Goal: Transaction & Acquisition: Download file/media

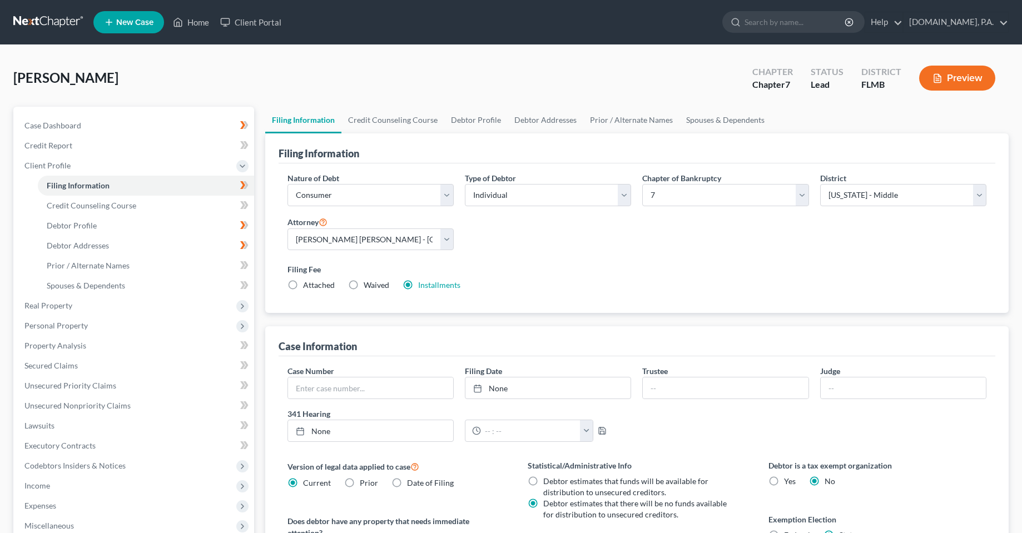
select select "1"
select select "0"
select select "15"
select select "0"
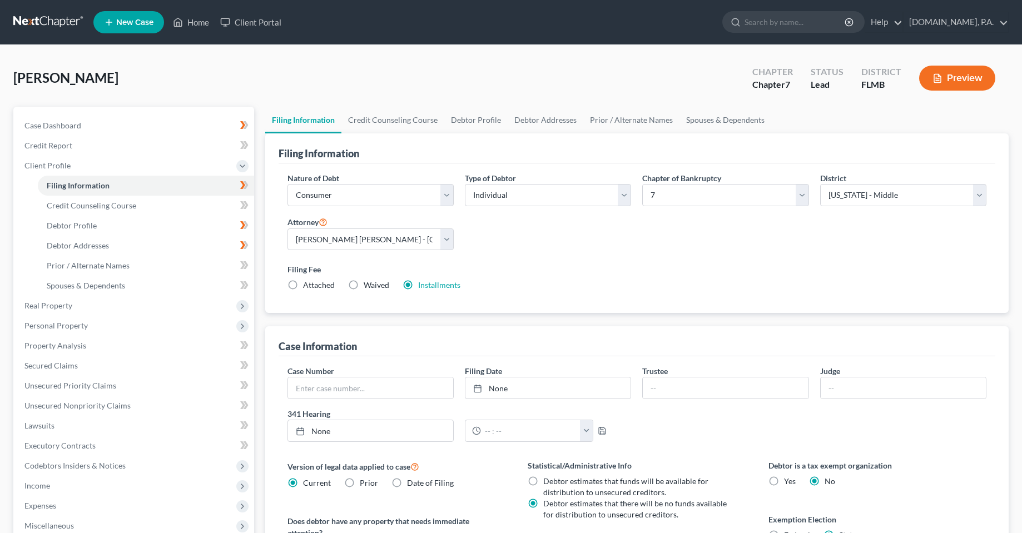
select select "9"
drag, startPoint x: 413, startPoint y: 43, endPoint x: 350, endPoint y: 50, distance: 62.7
click at [412, 41] on nav "Home New Case Client Portal [DOMAIN_NAME], P.A. [PERSON_NAME][EMAIL_ADDRESS][DO…" at bounding box center [511, 22] width 1022 height 45
click at [192, 16] on link "Home" at bounding box center [190, 22] width 47 height 20
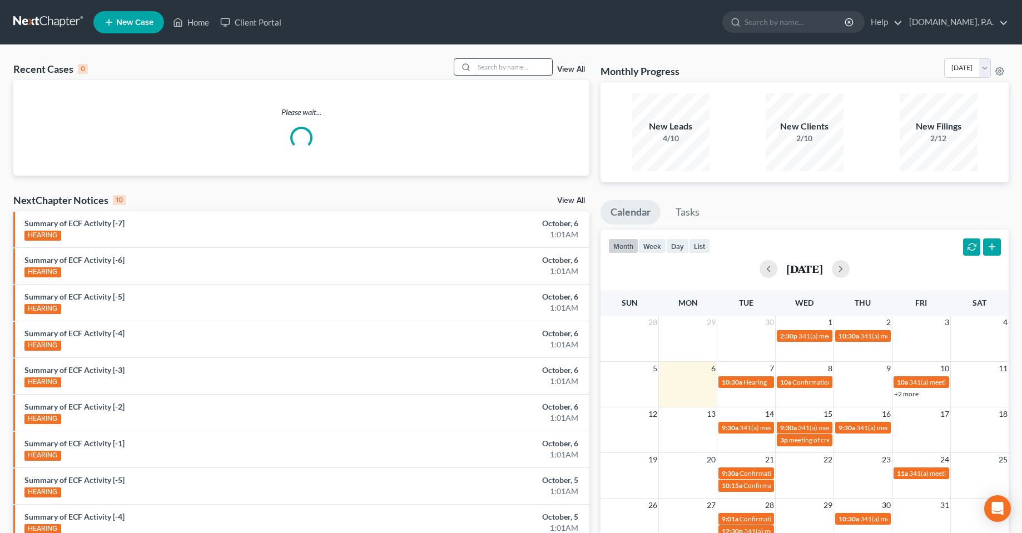
click at [522, 65] on input "search" at bounding box center [513, 67] width 78 height 16
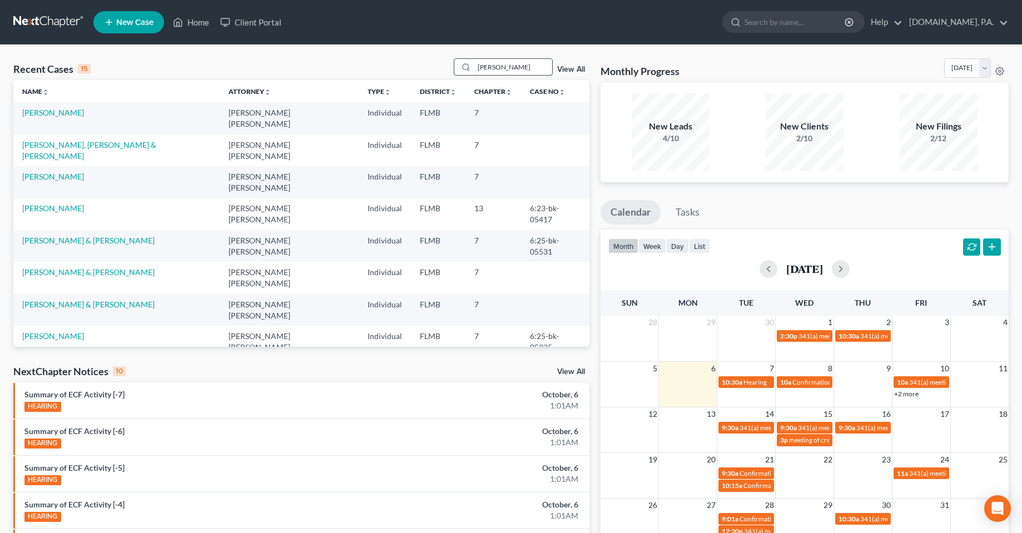
type input "[PERSON_NAME]"
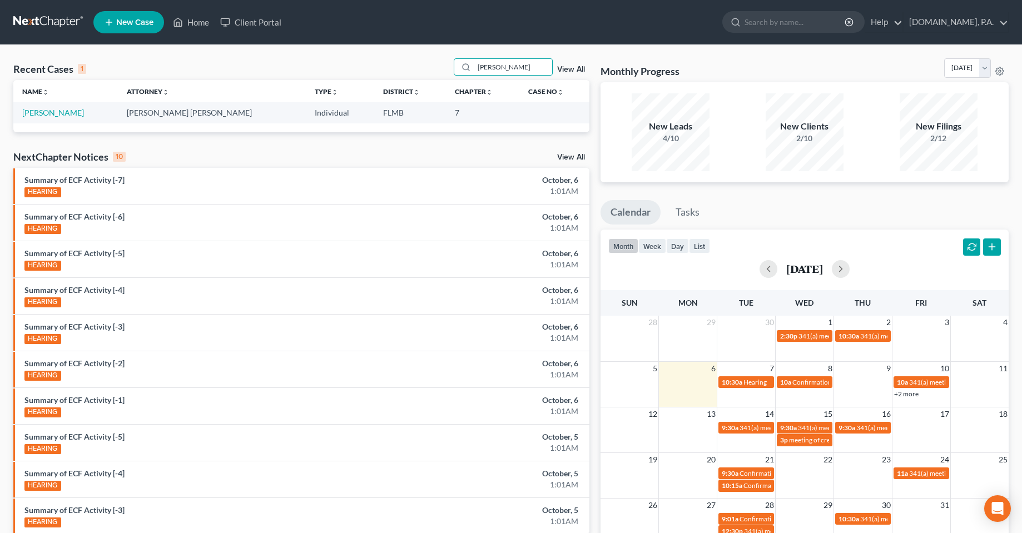
click at [47, 122] on td "[PERSON_NAME]" at bounding box center [65, 112] width 105 height 21
click at [44, 115] on link "[PERSON_NAME]" at bounding box center [53, 112] width 62 height 9
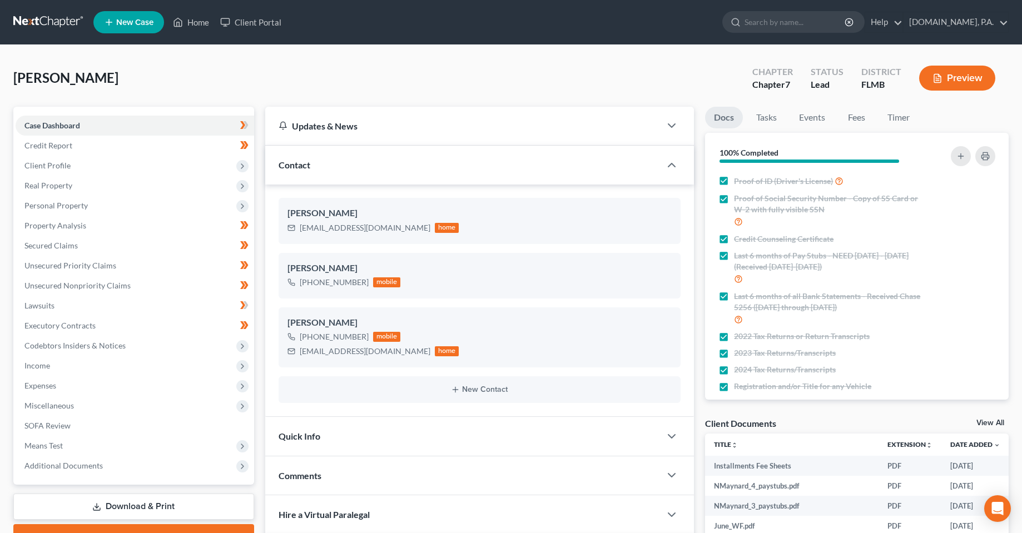
click at [160, 515] on link "Download & Print" at bounding box center [133, 507] width 241 height 26
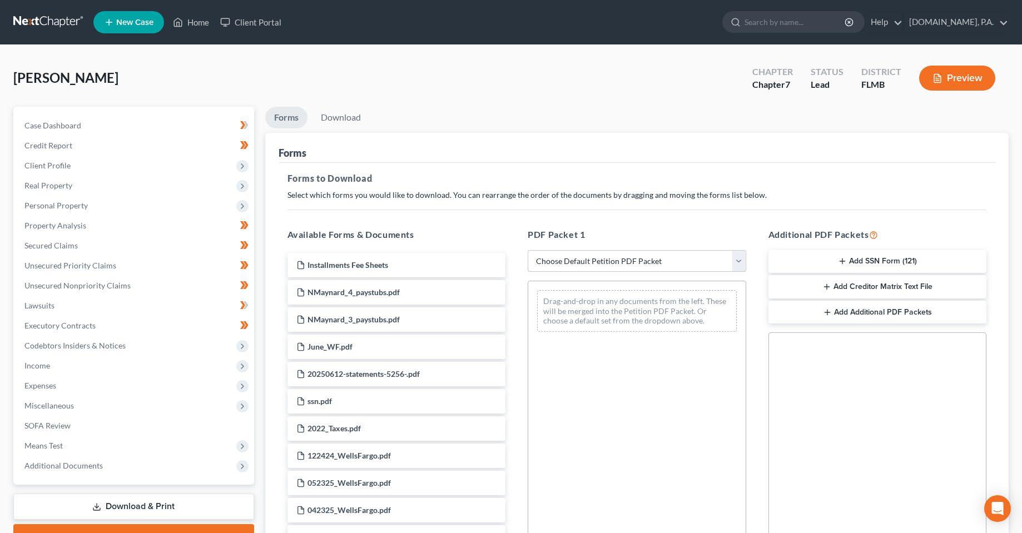
click at [695, 261] on select "Choose Default Petition PDF Packet Complete Bankruptcy Petition (all forms and …" at bounding box center [637, 261] width 219 height 22
select select "5"
click at [528, 250] on select "Choose Default Petition PDF Packet Complete Bankruptcy Petition (all forms and …" at bounding box center [637, 261] width 219 height 22
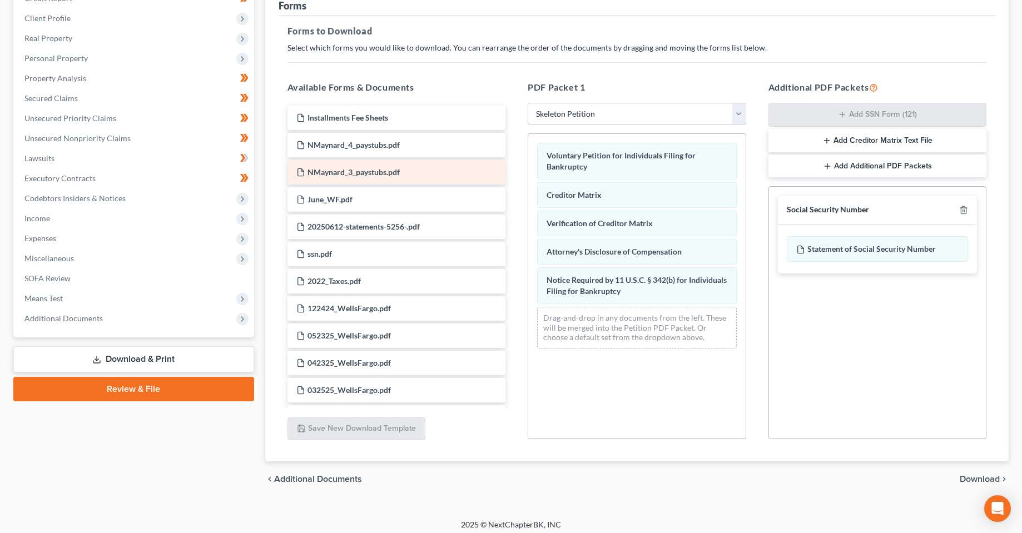
scroll to position [154, 0]
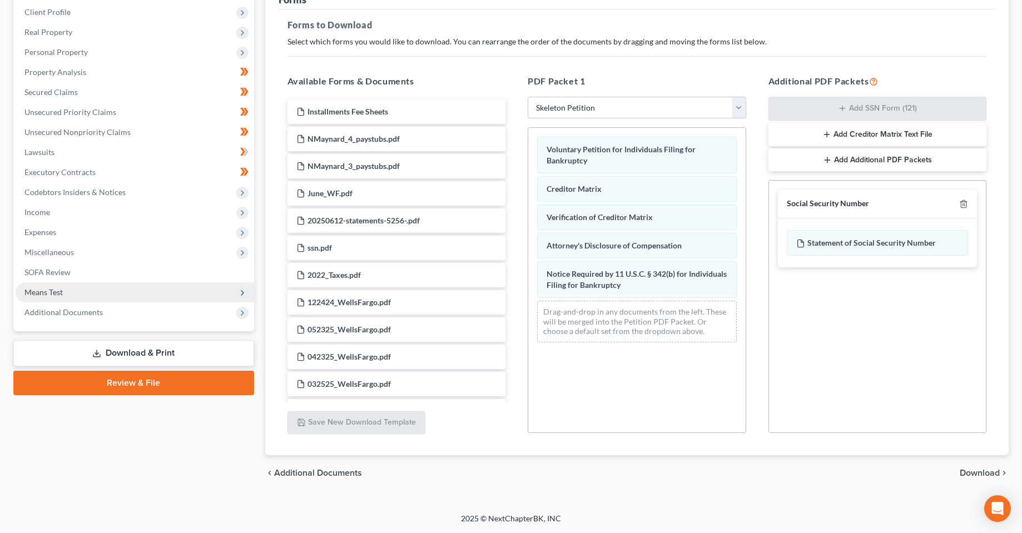
click at [109, 296] on span "Means Test" at bounding box center [135, 293] width 239 height 20
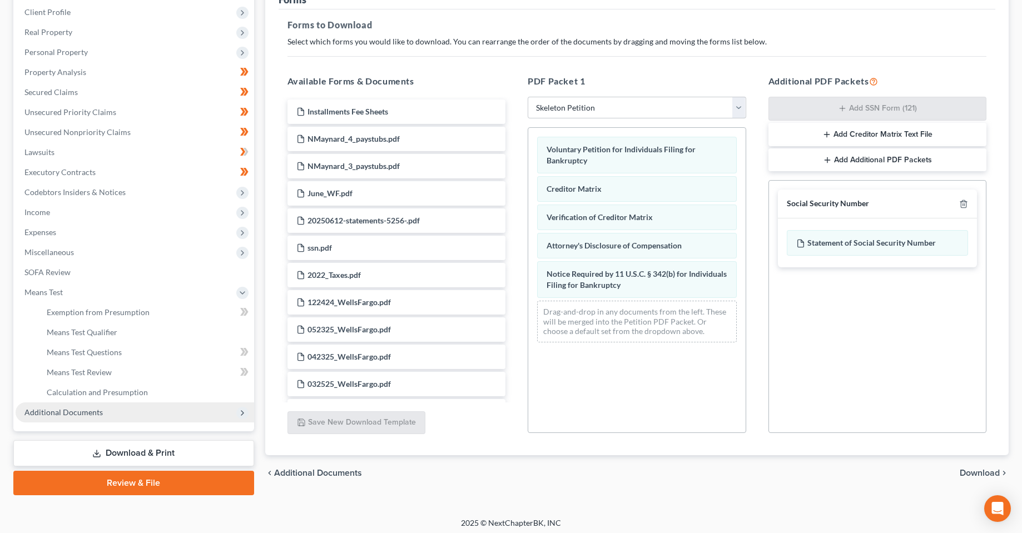
click at [88, 414] on span "Additional Documents" at bounding box center [63, 412] width 78 height 9
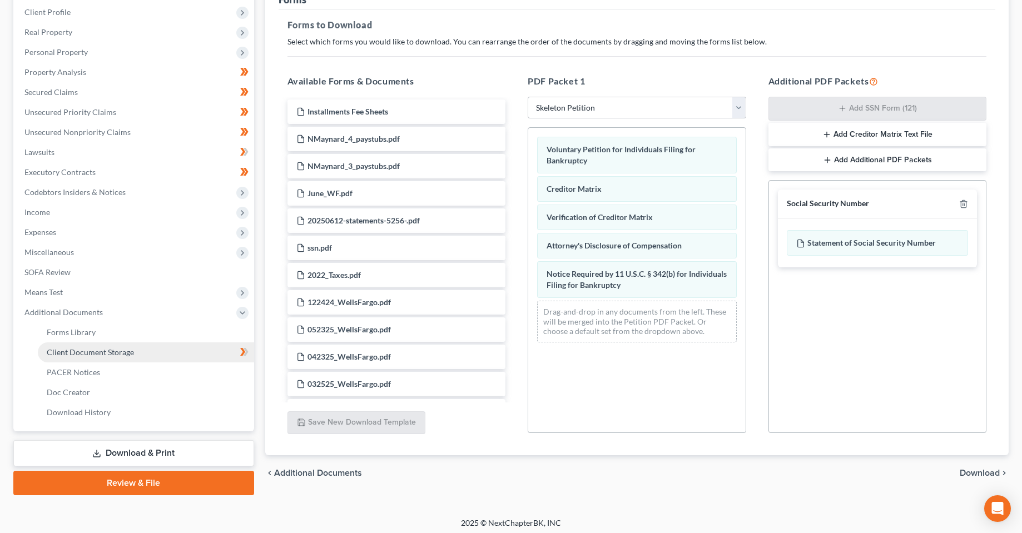
click at [88, 354] on span "Client Document Storage" at bounding box center [90, 352] width 87 height 9
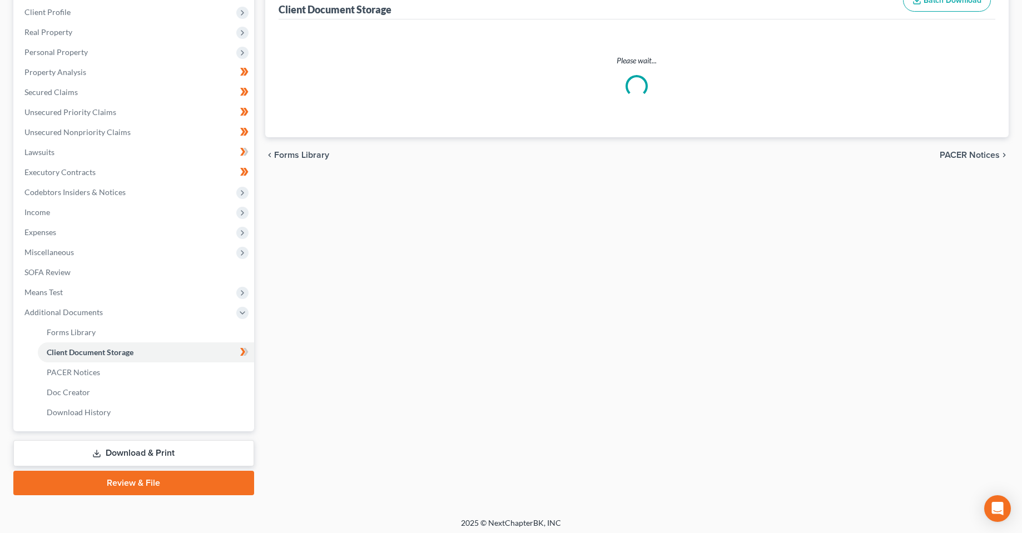
select select "9"
select select "4"
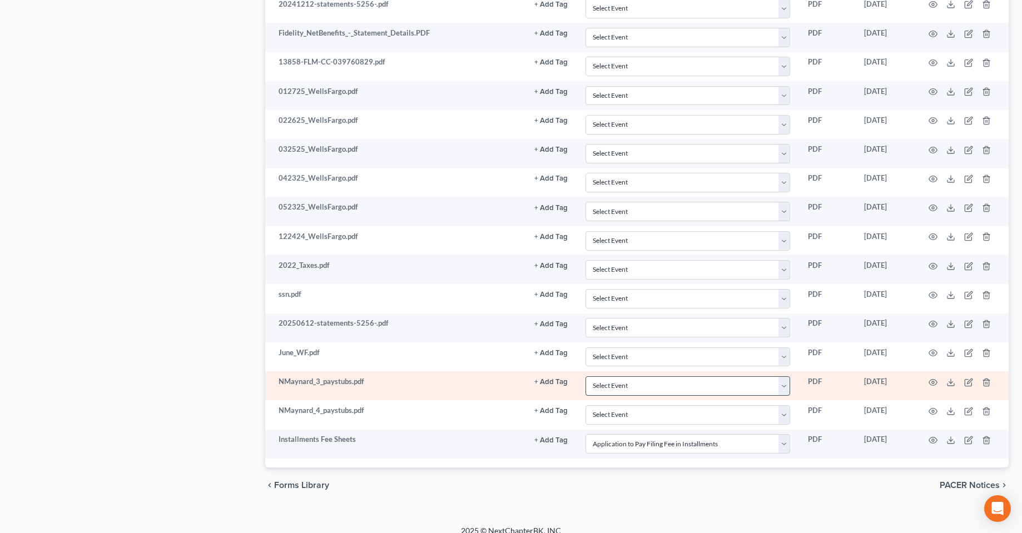
scroll to position [693, 0]
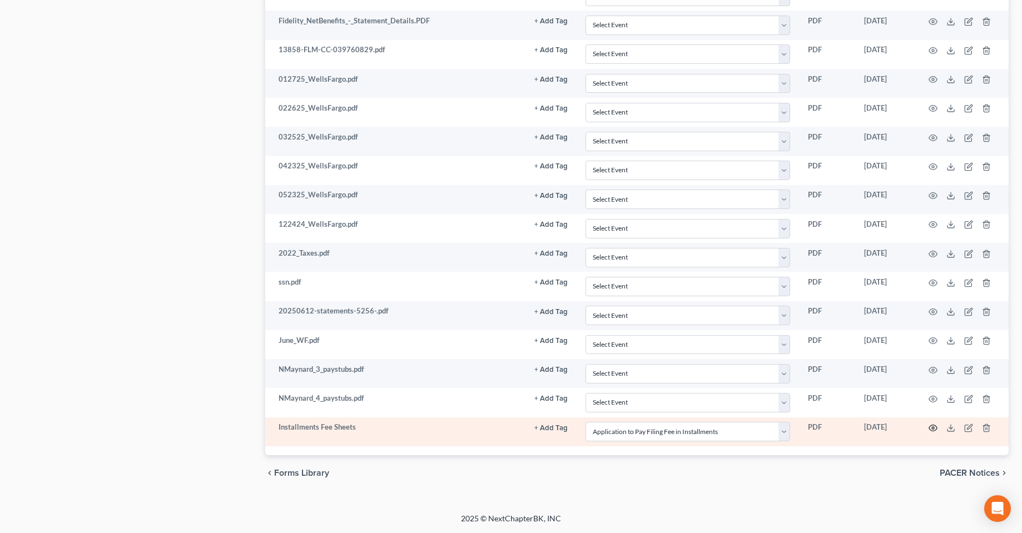
click at [936, 431] on icon "button" at bounding box center [934, 429] width 8 height 6
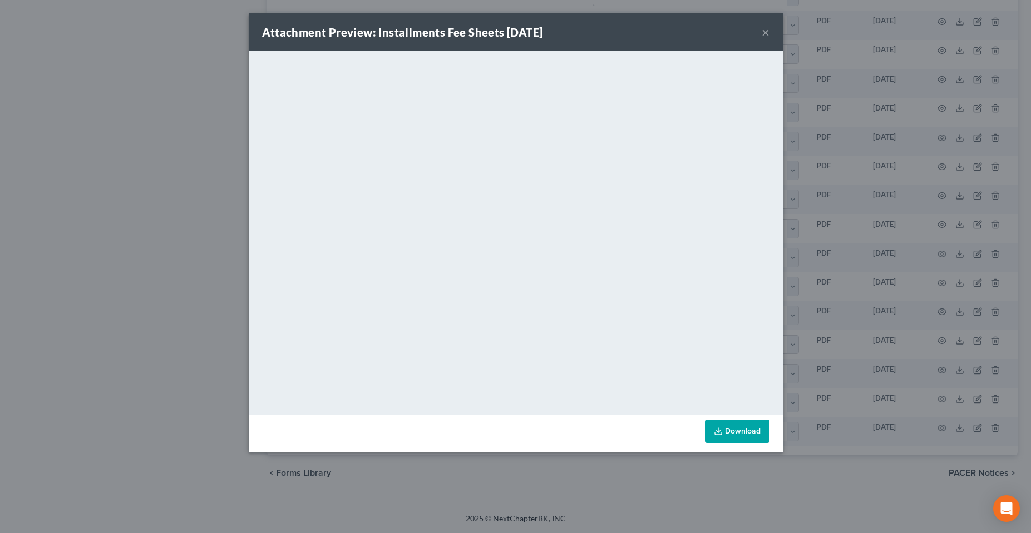
click at [762, 31] on button "×" at bounding box center [766, 32] width 8 height 13
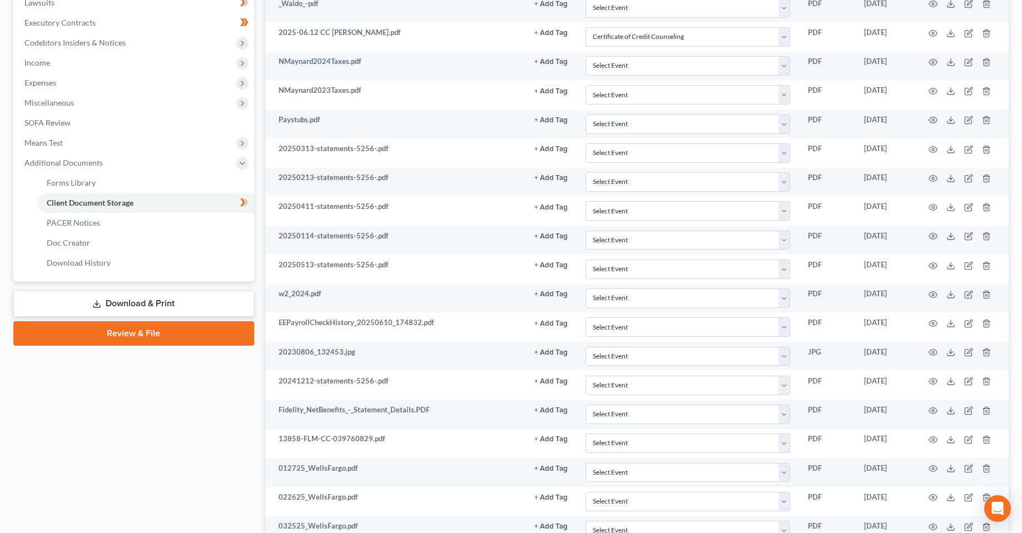
click at [123, 303] on link "Download & Print" at bounding box center [133, 304] width 241 height 26
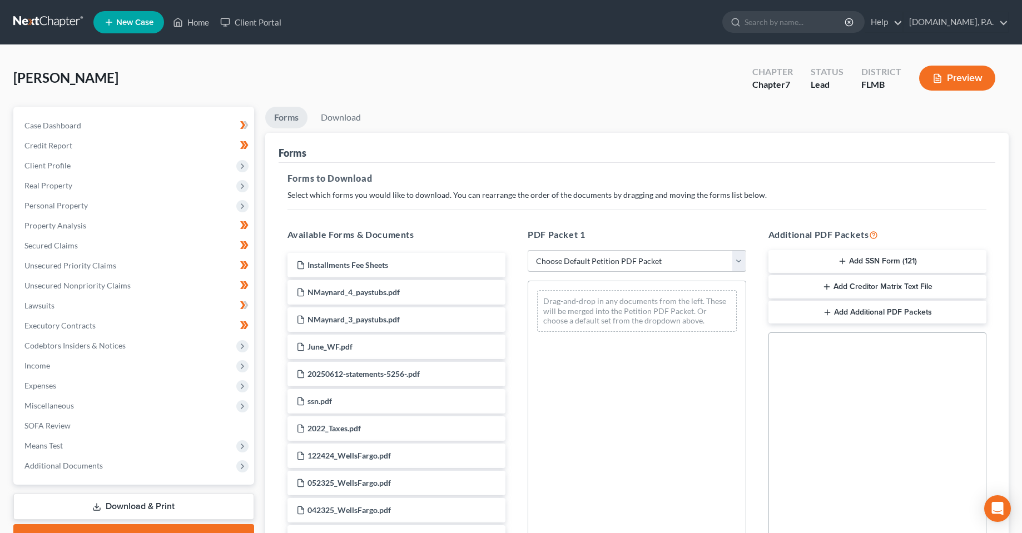
click at [574, 266] on select "Choose Default Petition PDF Packet Complete Bankruptcy Petition (all forms and …" at bounding box center [637, 261] width 219 height 22
select select "5"
click at [528, 250] on select "Choose Default Petition PDF Packet Complete Bankruptcy Petition (all forms and …" at bounding box center [637, 261] width 219 height 22
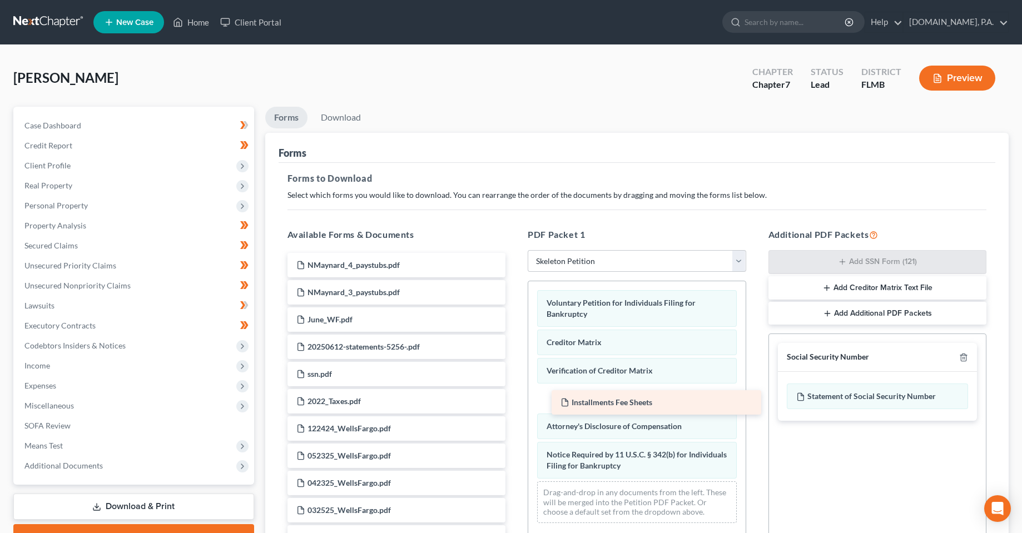
drag, startPoint x: 347, startPoint y: 261, endPoint x: 611, endPoint y: 399, distance: 297.8
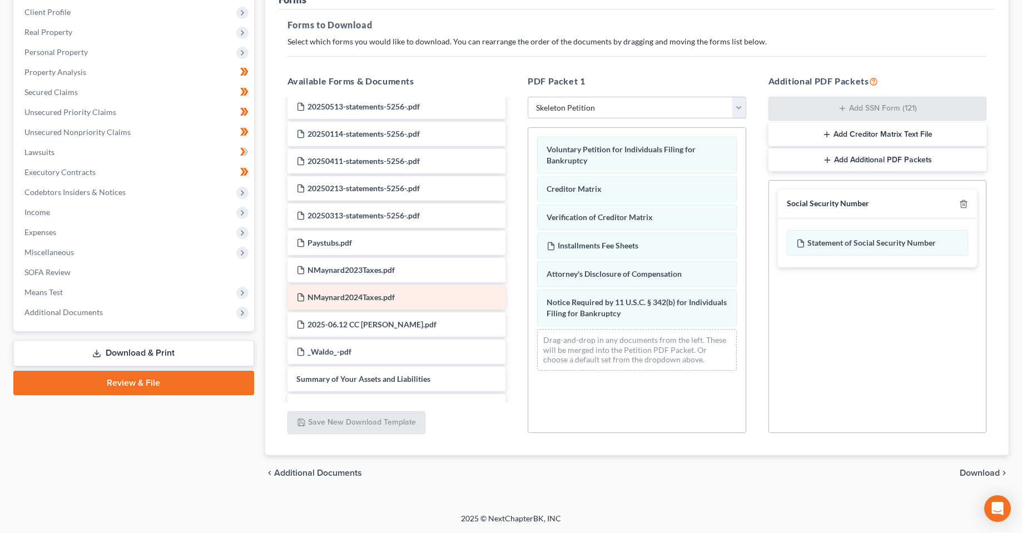
scroll to position [442, 0]
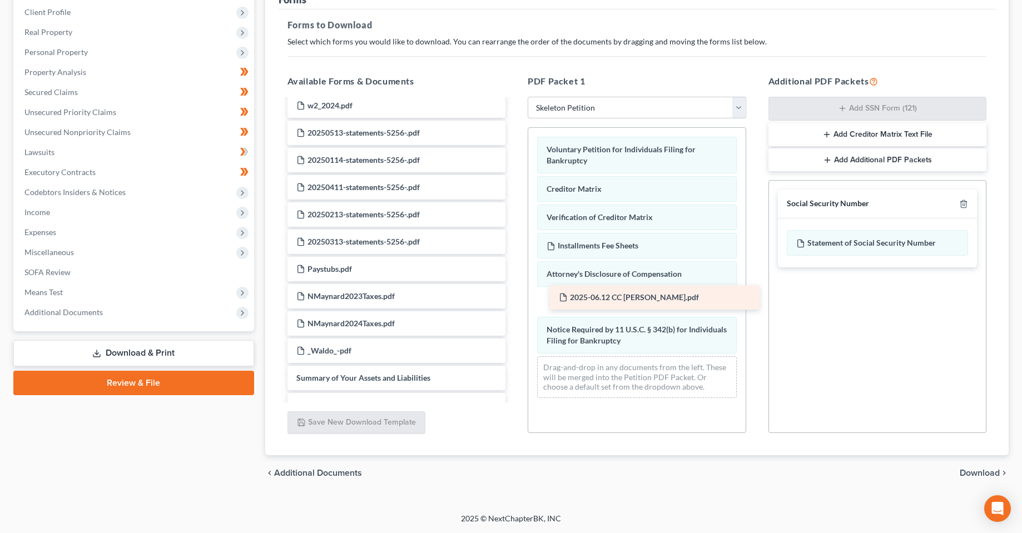
drag, startPoint x: 365, startPoint y: 350, endPoint x: 627, endPoint y: 297, distance: 267.9
click at [515, 297] on div "2025-06.12 CC [PERSON_NAME].pdf NMaynard_4_paystubs.pdf NMaynard_3_paystubs.pdf…" at bounding box center [397, 209] width 236 height 1105
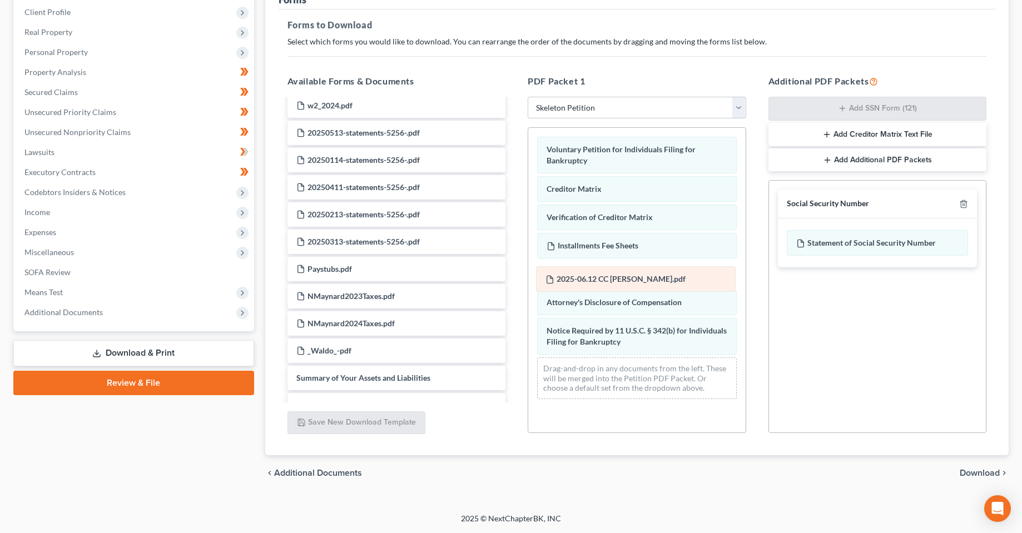
drag, startPoint x: 627, startPoint y: 297, endPoint x: 626, endPoint y: 274, distance: 23.4
click at [626, 274] on div "2025-06.12 CC [PERSON_NAME].pdf Voluntary Petition for Individuals Filing for B…" at bounding box center [636, 268] width 217 height 280
click at [977, 475] on span "Download" at bounding box center [980, 473] width 40 height 9
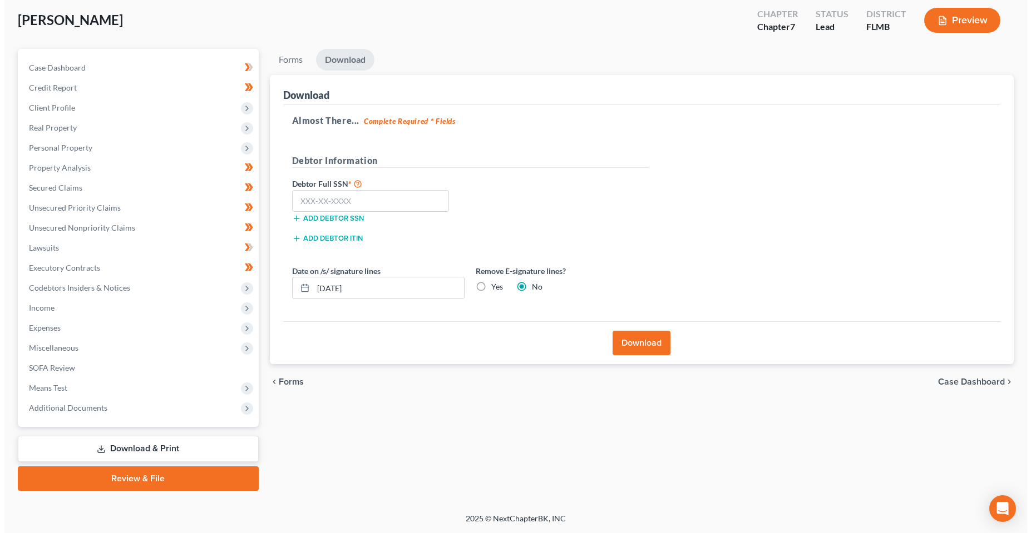
scroll to position [58, 0]
drag, startPoint x: 345, startPoint y: 216, endPoint x: 348, endPoint y: 205, distance: 12.0
click at [347, 213] on div "Add debtor SSN" at bounding box center [374, 217] width 184 height 11
click at [348, 205] on input "text" at bounding box center [366, 201] width 157 height 22
type input "580-17-7195"
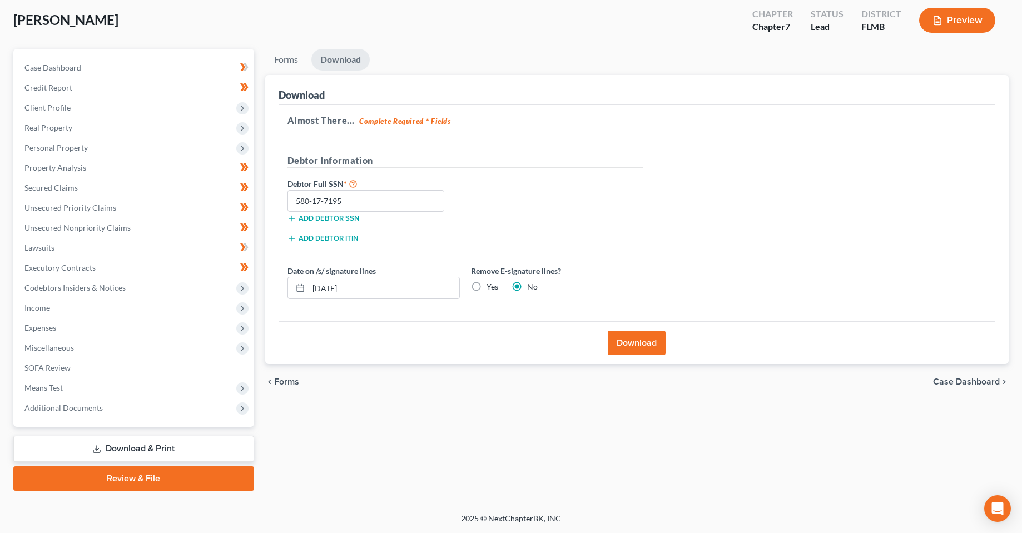
click at [622, 359] on div "Download" at bounding box center [638, 343] width 718 height 43
click at [631, 343] on button "Download" at bounding box center [637, 343] width 58 height 24
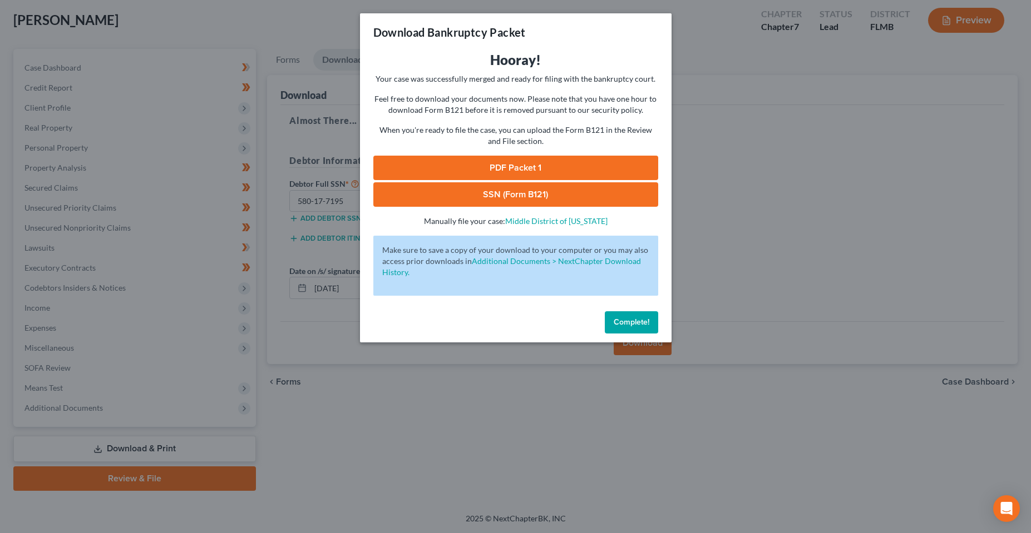
click at [550, 164] on link "PDF Packet 1" at bounding box center [515, 168] width 285 height 24
click at [528, 192] on link "SSN (Form B121)" at bounding box center [515, 194] width 285 height 24
